Goal: Find specific page/section: Find specific page/section

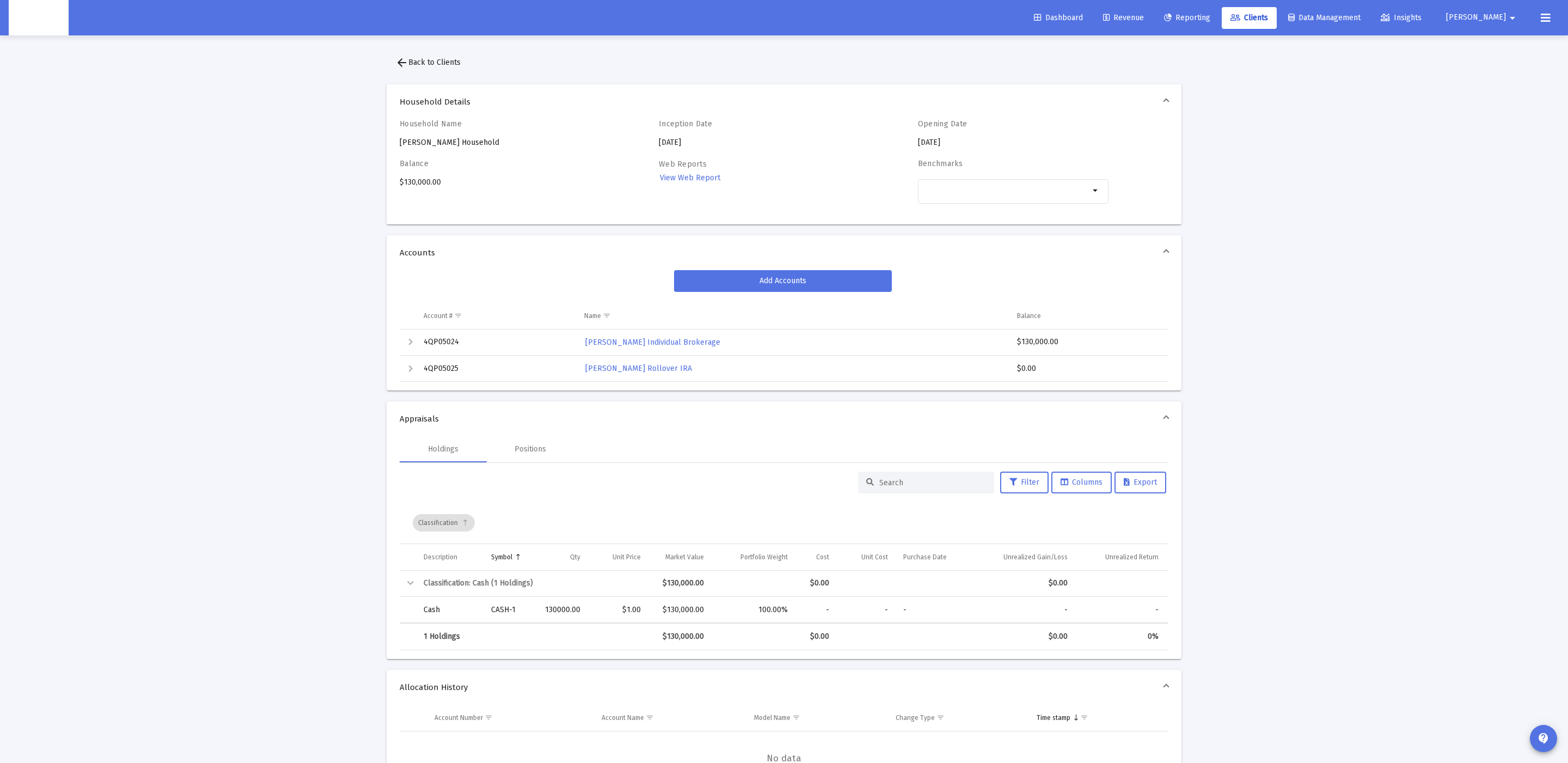
click at [447, 134] on div "Household Name [PERSON_NAME] Household" at bounding box center [494, 134] width 190 height 29
drag, startPoint x: 447, startPoint y: 134, endPoint x: 447, endPoint y: 144, distance: 10.0
click at [447, 135] on div "Household Name [PERSON_NAME] Household" at bounding box center [494, 134] width 190 height 29
click at [447, 144] on div "Household Name [PERSON_NAME] Household" at bounding box center [494, 134] width 190 height 29
click at [447, 144] on div "Household Name Andrew Cortner's Household" at bounding box center [494, 134] width 190 height 29
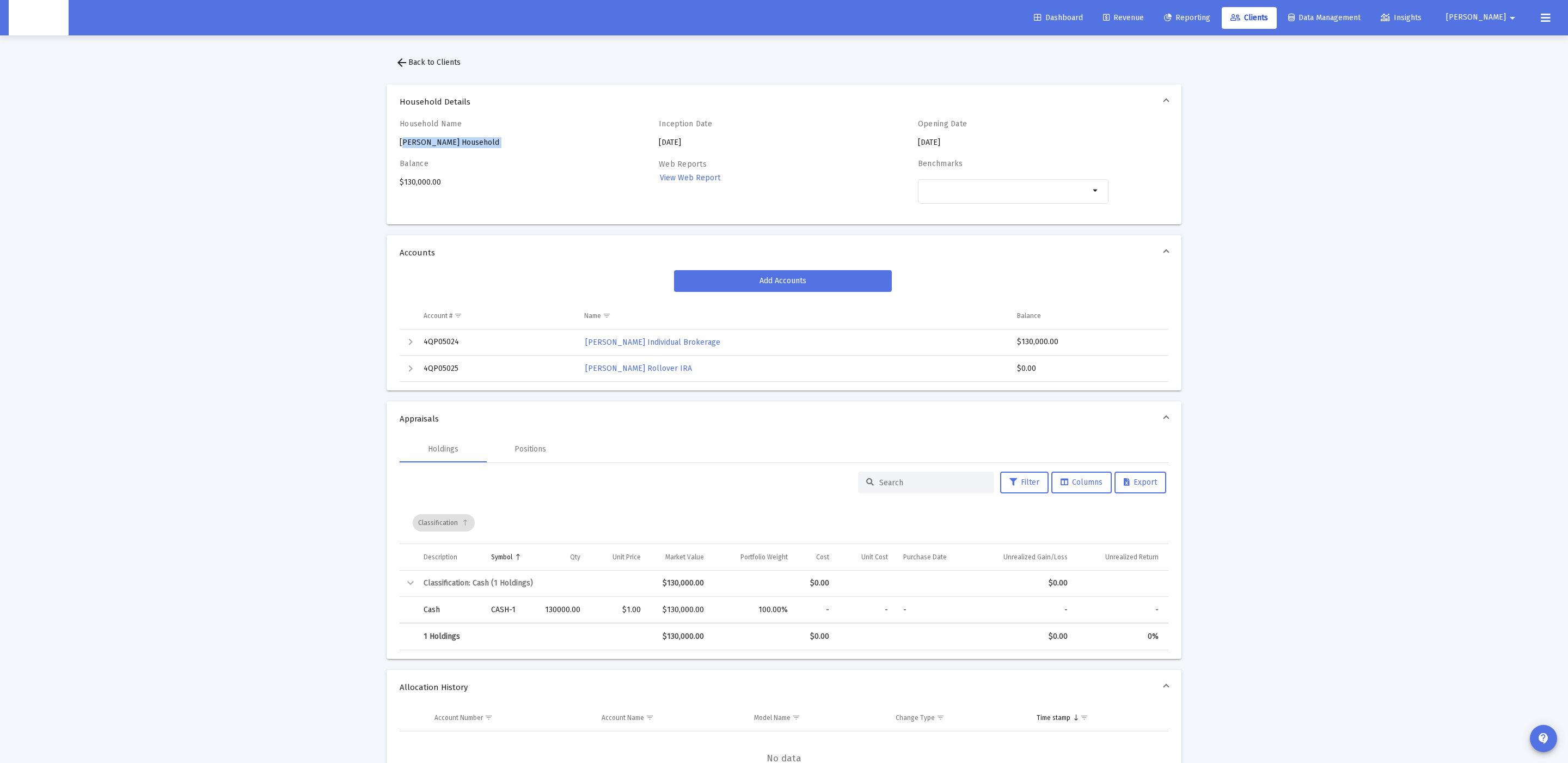
click at [447, 144] on div "Household Name Andrew Cortner's Household" at bounding box center [494, 134] width 190 height 29
copy div "Andrew Cortner's Household"
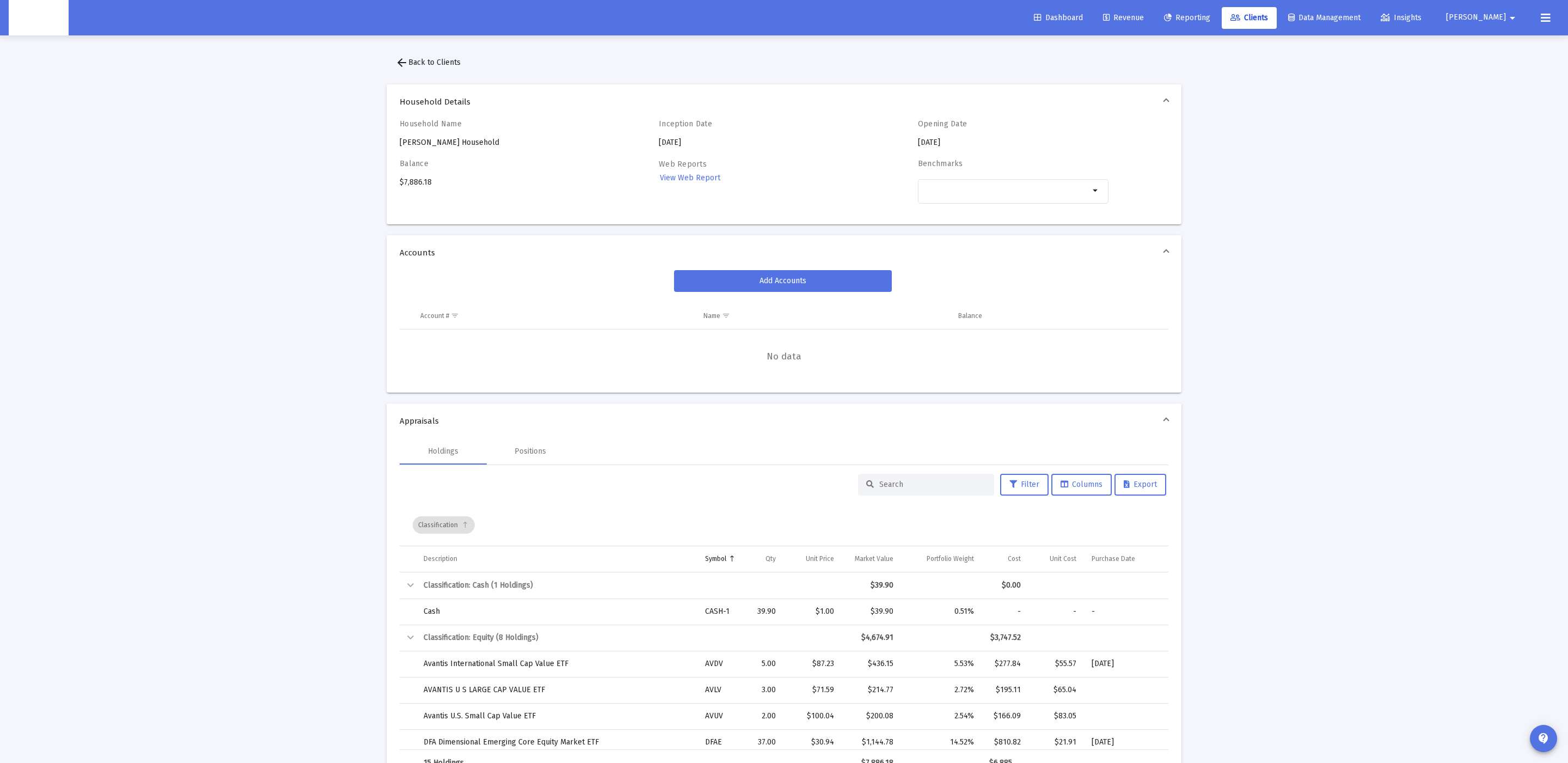
click at [446, 143] on div "Household Name [PERSON_NAME] Household" at bounding box center [494, 134] width 190 height 29
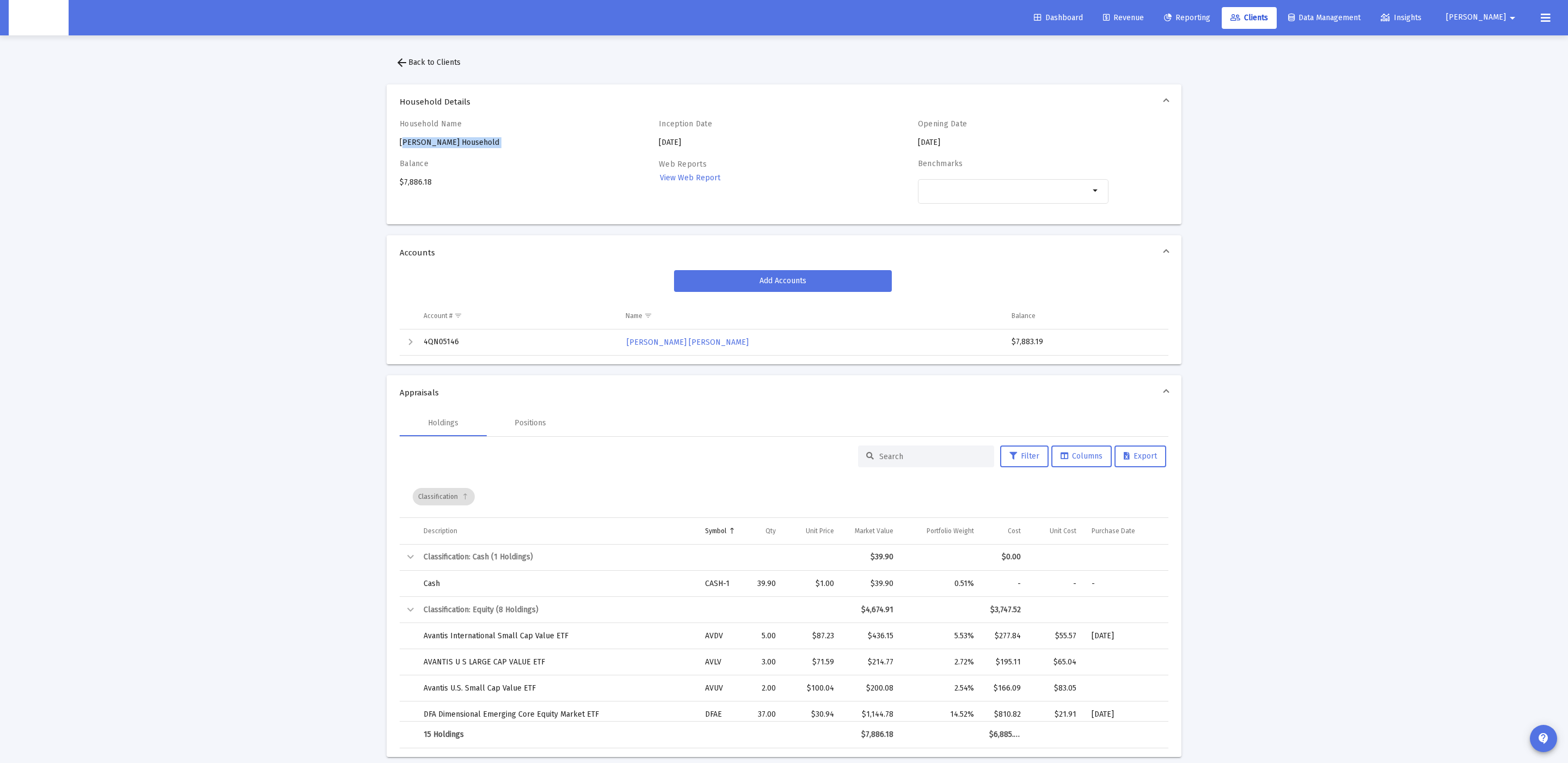
copy div "[PERSON_NAME] Household"
click at [451, 137] on div "Household Name [PERSON_NAME] Household" at bounding box center [494, 134] width 190 height 29
